Goal: Navigation & Orientation: Go to known website

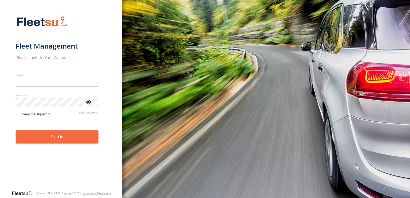
type input "**********"
click at [47, 145] on form "**********" at bounding box center [61, 101] width 91 height 177
click at [52, 140] on button "Sign in" at bounding box center [57, 136] width 83 height 13
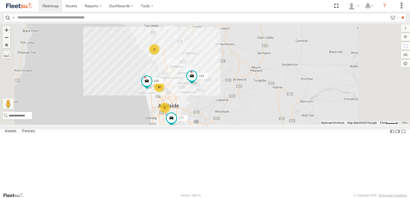
scroll to position [27, 0]
